Goal: Information Seeking & Learning: Learn about a topic

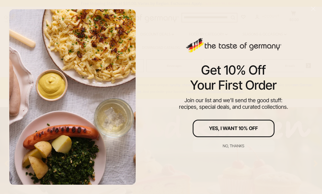
click at [85, 86] on div at bounding box center [72, 96] width 129 height 177
click at [266, 126] on button "Yes, I Want 10% Off" at bounding box center [234, 128] width 82 height 17
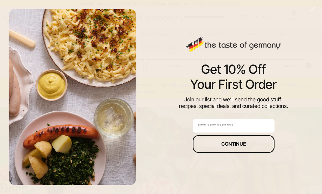
click at [262, 125] on input "email" at bounding box center [234, 126] width 82 height 14
click at [302, 47] on div "Get 10% Off Your First Order Join our list and we’ll send the good stuff: recip…" at bounding box center [233, 97] width 177 height 194
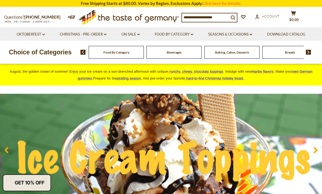
click at [214, 17] on input at bounding box center [205, 17] width 47 height 8
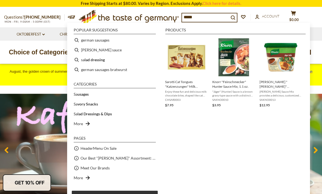
type input "******"
